Goal: Task Accomplishment & Management: Complete application form

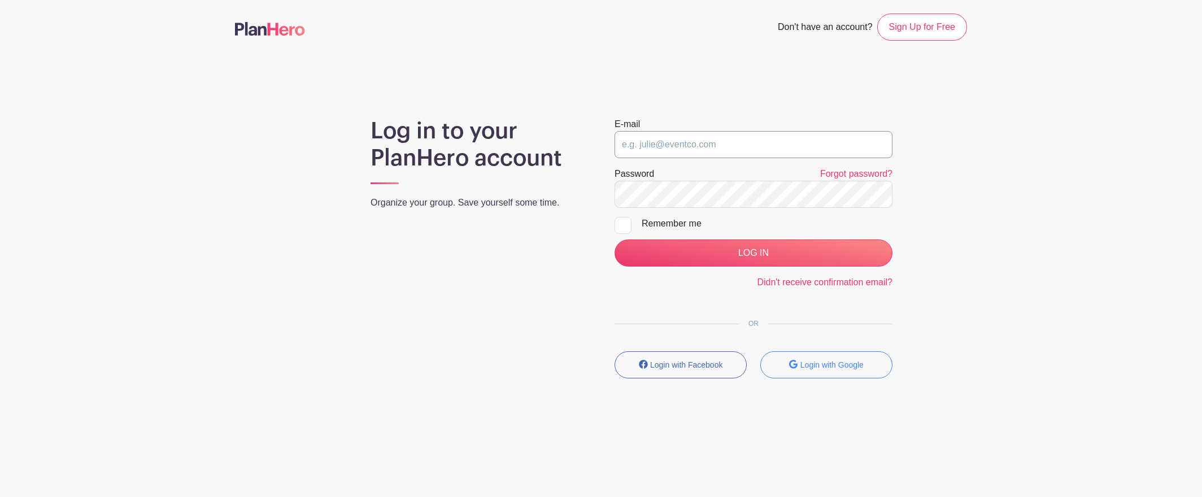
click at [662, 142] on input "email" at bounding box center [753, 144] width 278 height 27
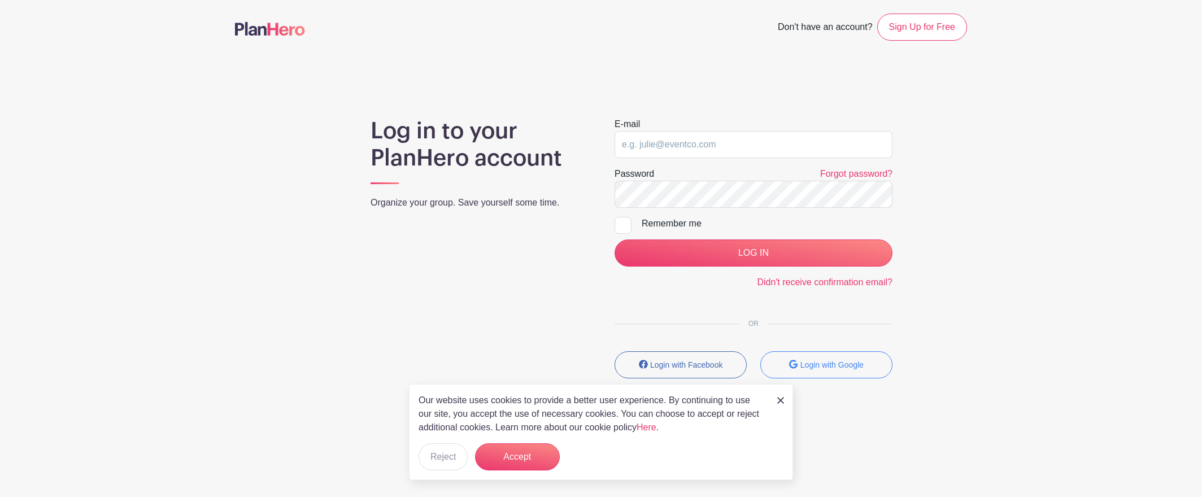
click at [539, 177] on div "Log in to your PlanHero account Organize your group. Save yourself some time." at bounding box center [479, 252] width 244 height 270
click at [543, 454] on button "Accept" at bounding box center [517, 456] width 85 height 27
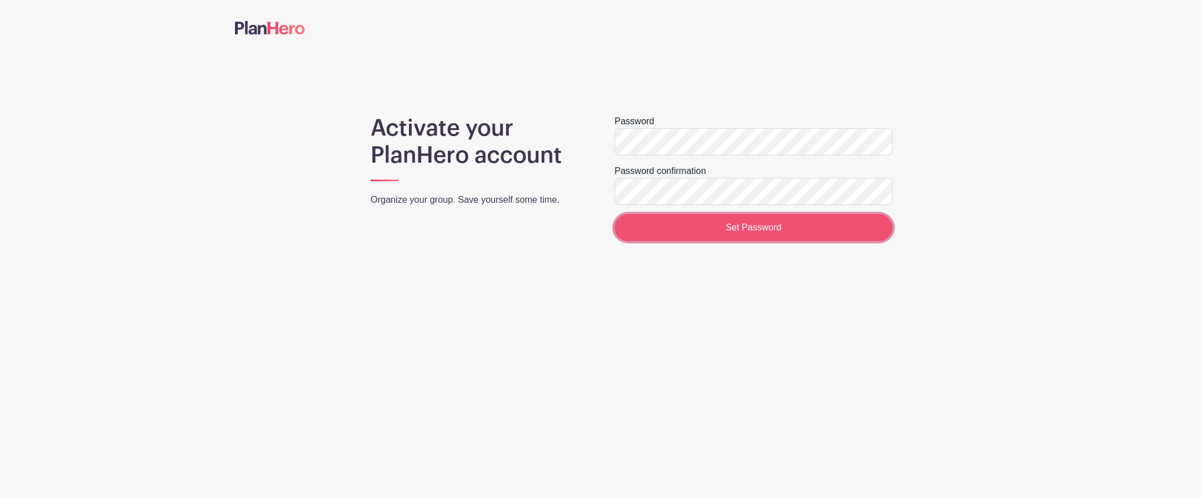
click at [763, 225] on input "Set Password" at bounding box center [753, 227] width 278 height 27
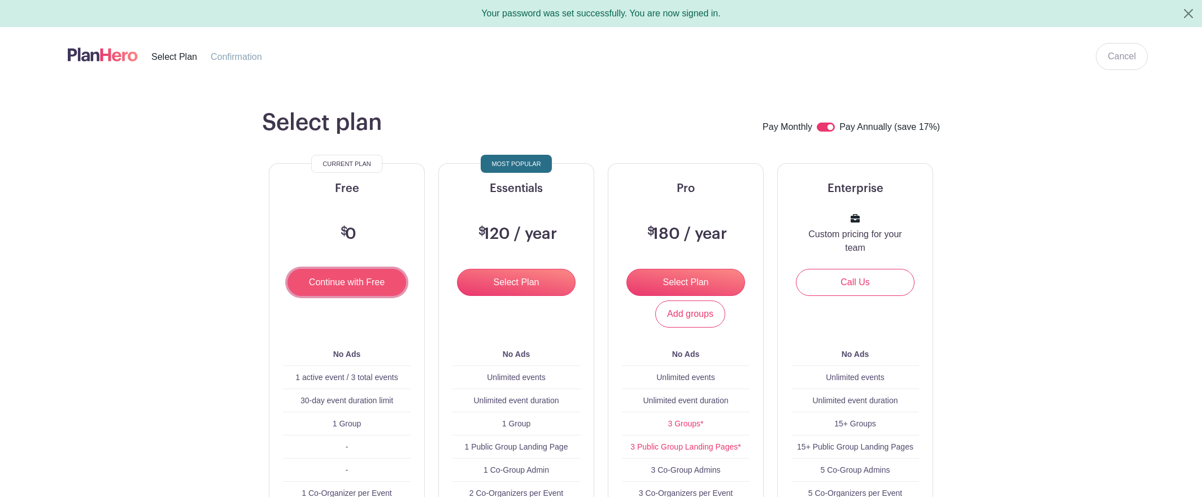
click at [338, 280] on input "Continue with Free" at bounding box center [346, 282] width 119 height 27
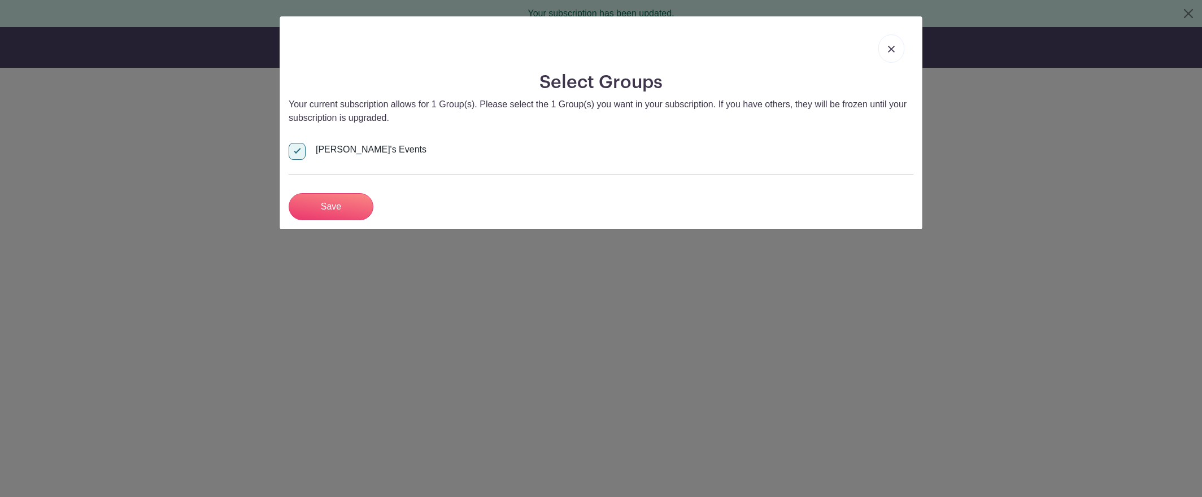
click at [295, 151] on div at bounding box center [297, 151] width 17 height 17
click at [295, 150] on input "[PERSON_NAME]'s Events" at bounding box center [292, 146] width 7 height 7
click at [299, 152] on div at bounding box center [297, 151] width 17 height 17
click at [296, 150] on input "[PERSON_NAME]'s Events" at bounding box center [292, 146] width 7 height 7
checkbox input "true"
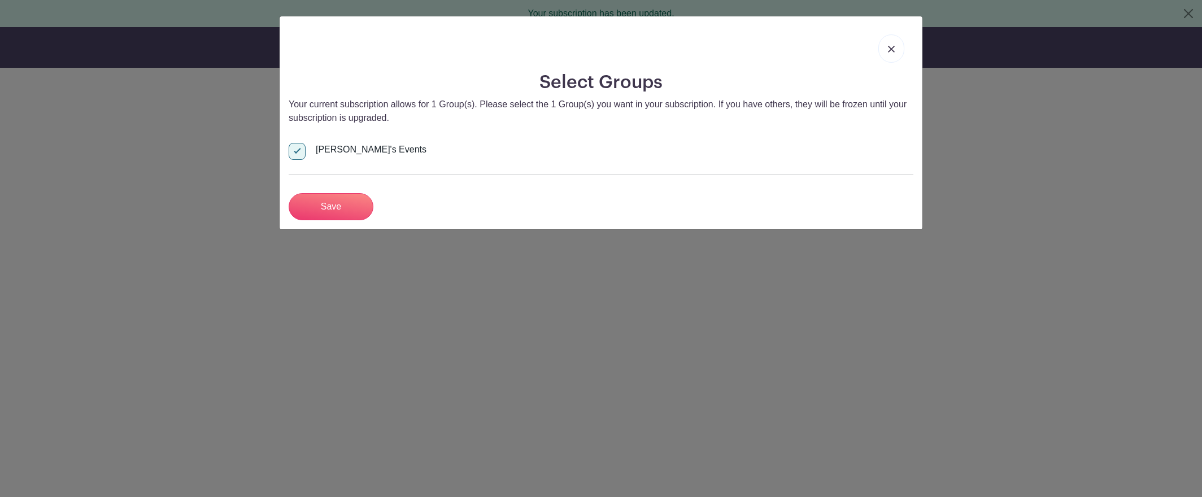
click at [895, 60] on link at bounding box center [891, 48] width 26 height 28
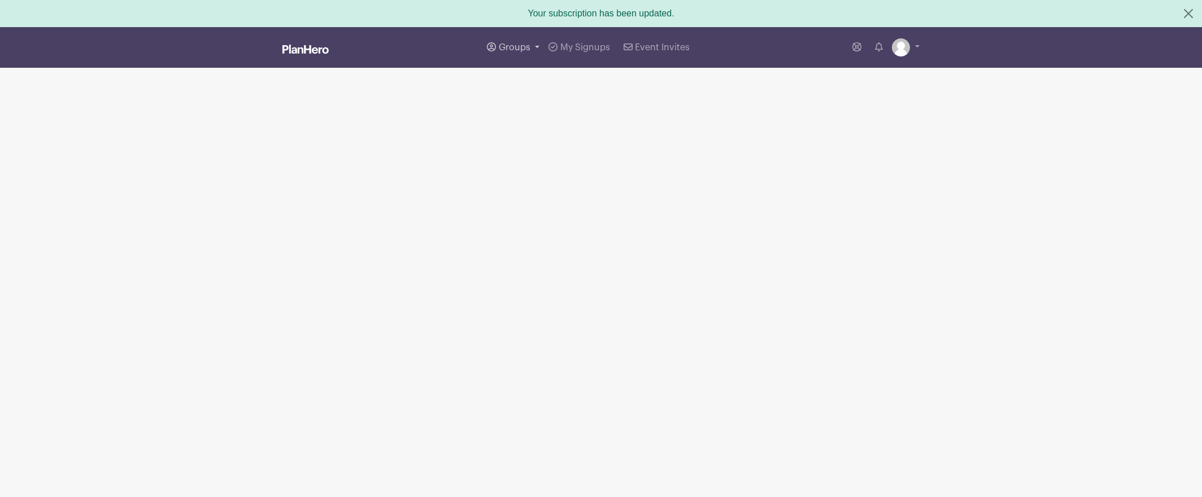
click at [511, 46] on span "Groups" at bounding box center [515, 47] width 32 height 9
click at [548, 139] on span "Wausau Curling" at bounding box center [542, 134] width 64 height 13
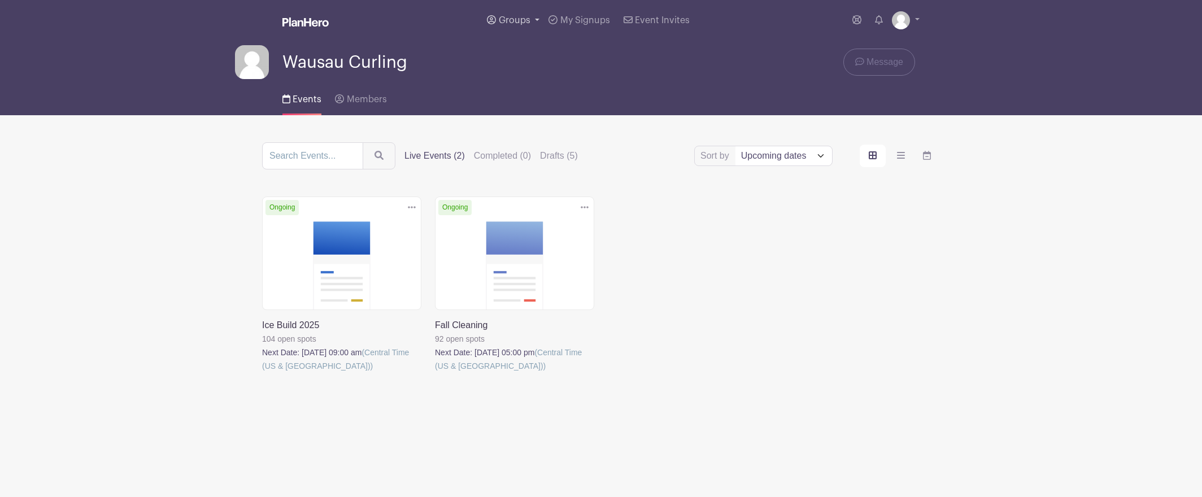
click at [517, 18] on span "Groups" at bounding box center [515, 20] width 32 height 9
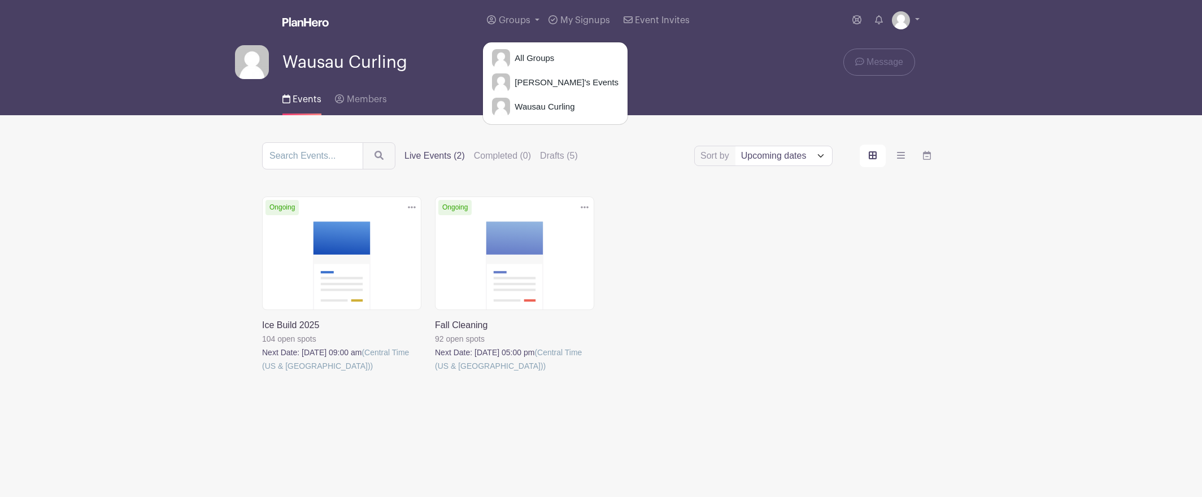
click at [709, 293] on div "Delete Event Are you sure? This event has signups associated with it. All signu…" at bounding box center [600, 301] width 691 height 208
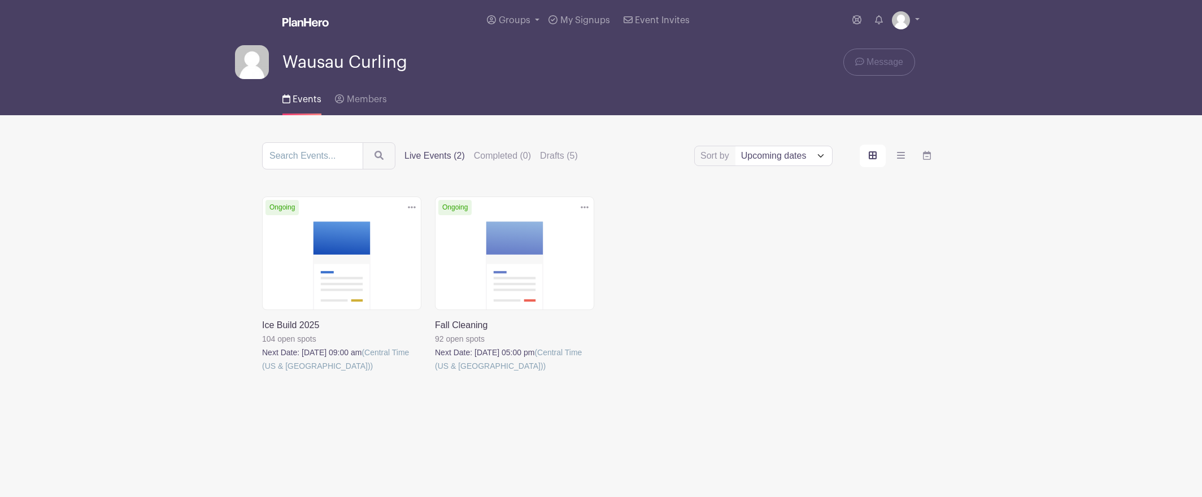
click at [262, 373] on link at bounding box center [262, 373] width 0 height 0
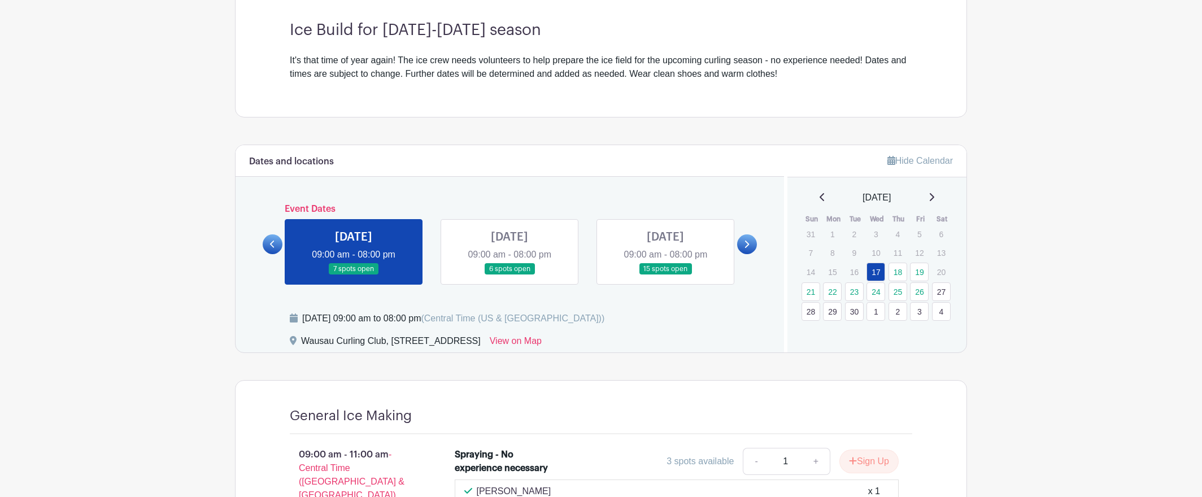
scroll to position [354, 0]
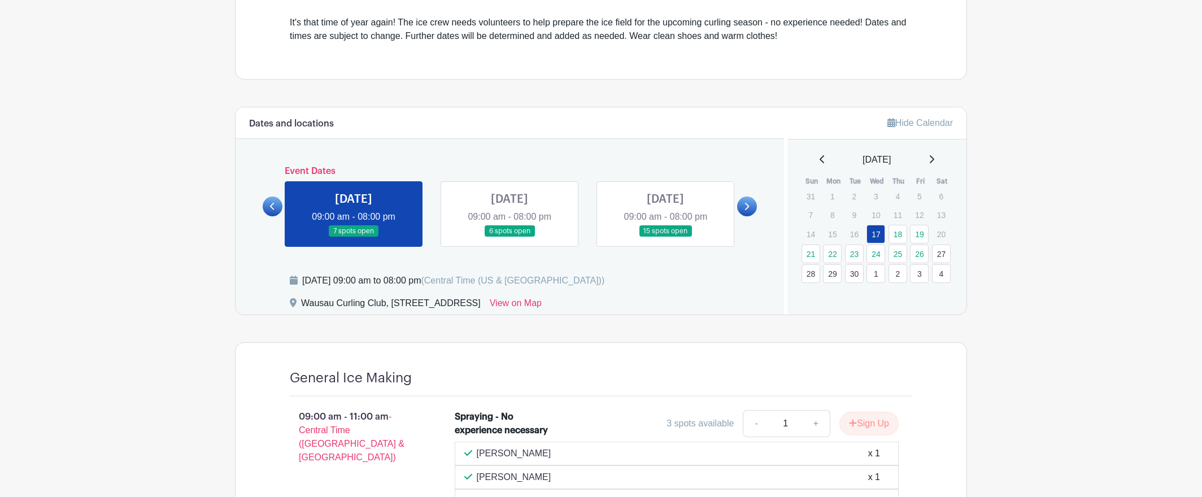
click at [509, 237] on link at bounding box center [509, 237] width 0 height 0
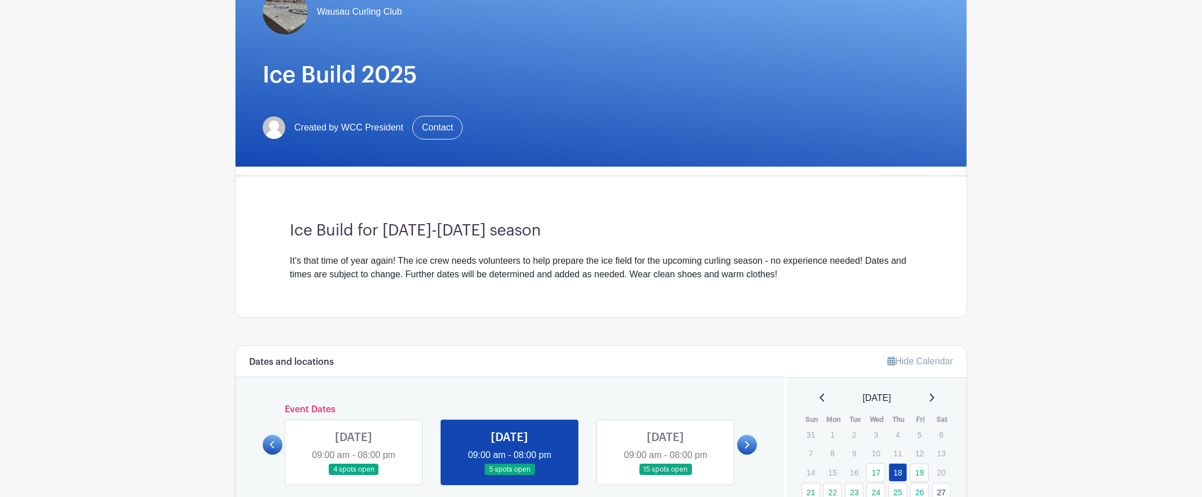
scroll to position [115, 0]
